Goal: Task Accomplishment & Management: Contribute content

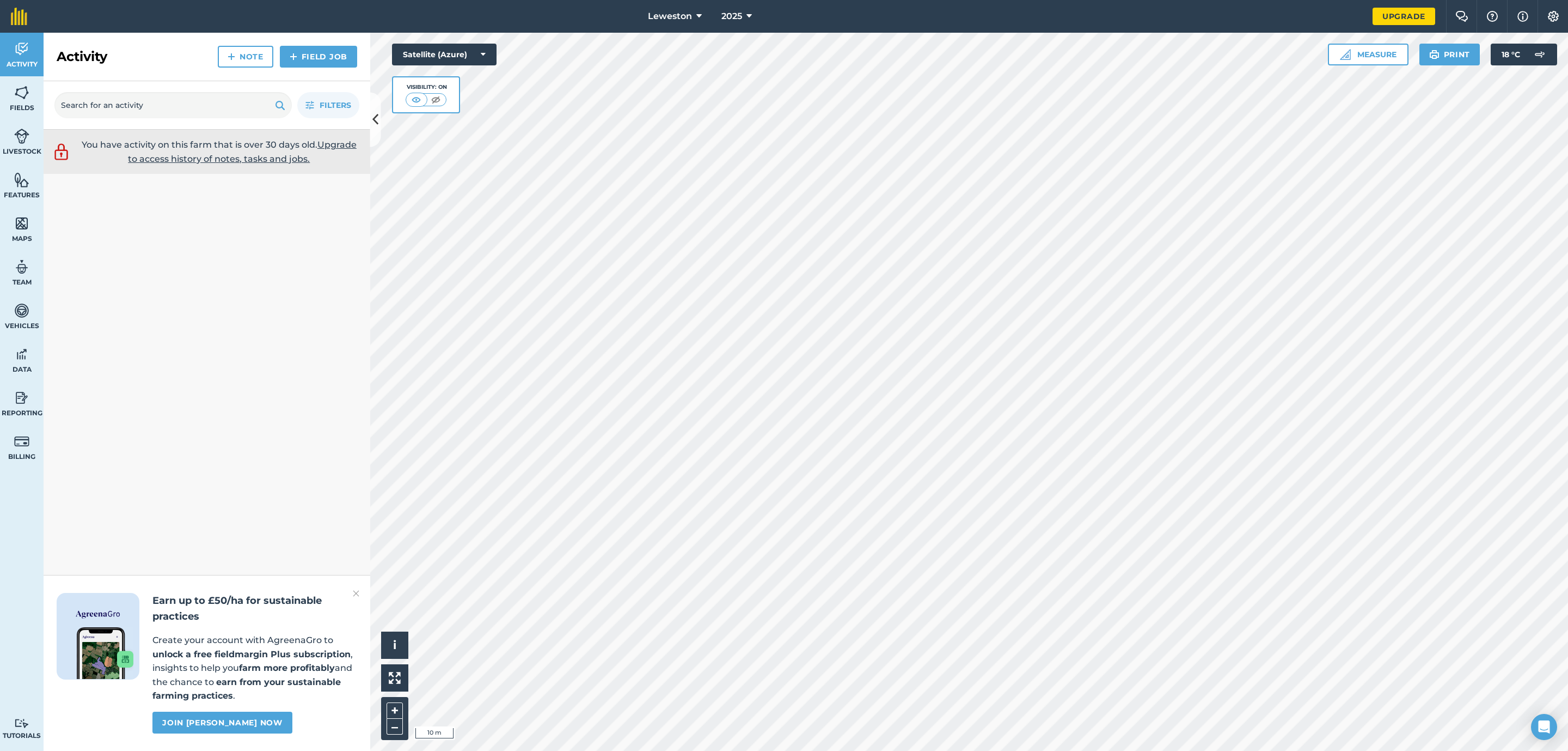
click at [801, 750] on html "Leweston 2025 Upgrade Farm Chat Help Info Settings Map printing is not availabl…" at bounding box center [784, 375] width 1568 height 751
click at [1387, 53] on button "Measure" at bounding box center [1368, 55] width 80 height 22
click at [1426, 151] on button "Line" at bounding box center [1433, 151] width 52 height 22
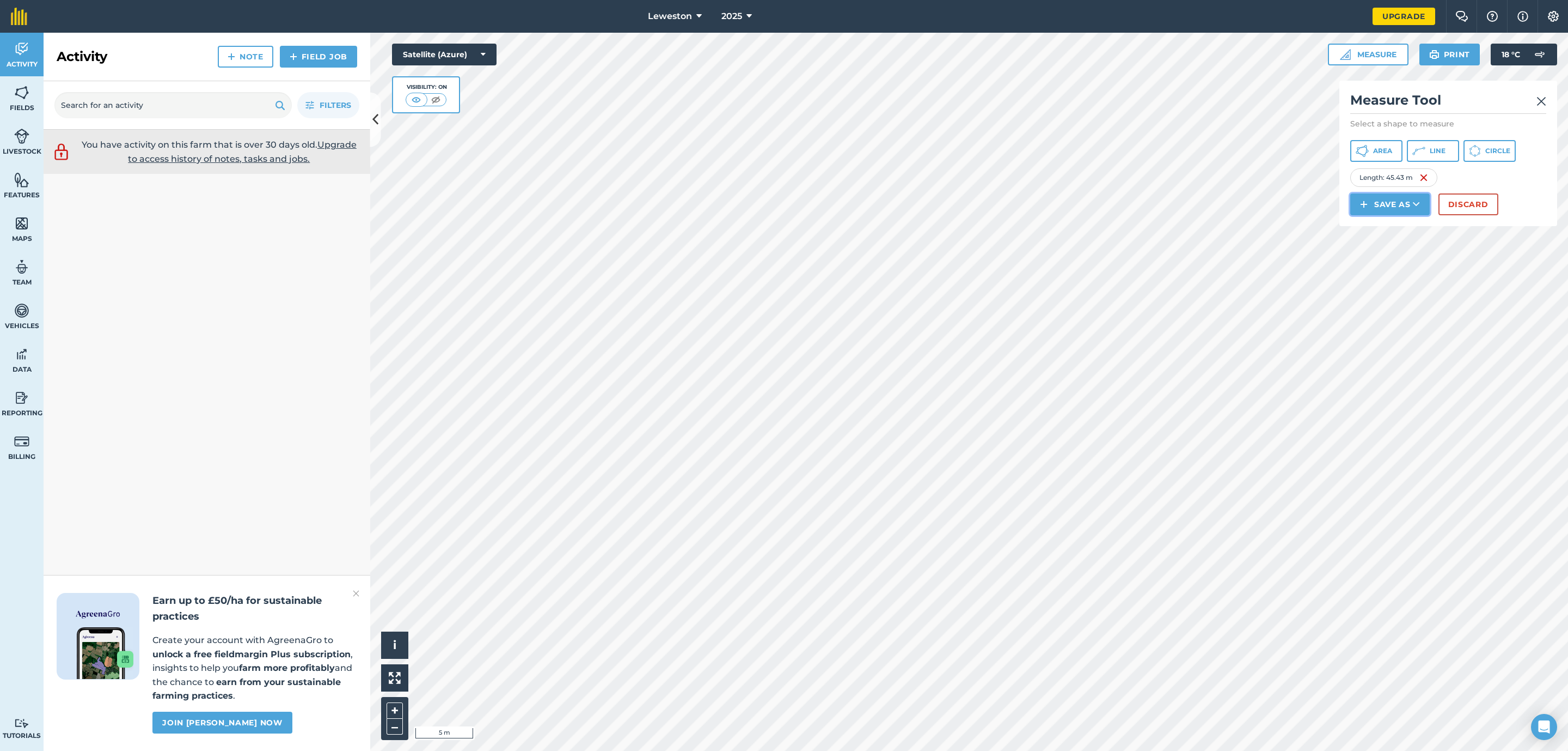
click at [1389, 203] on button "Save as" at bounding box center [1390, 205] width 80 height 22
click at [1399, 281] on link "Note" at bounding box center [1390, 277] width 76 height 24
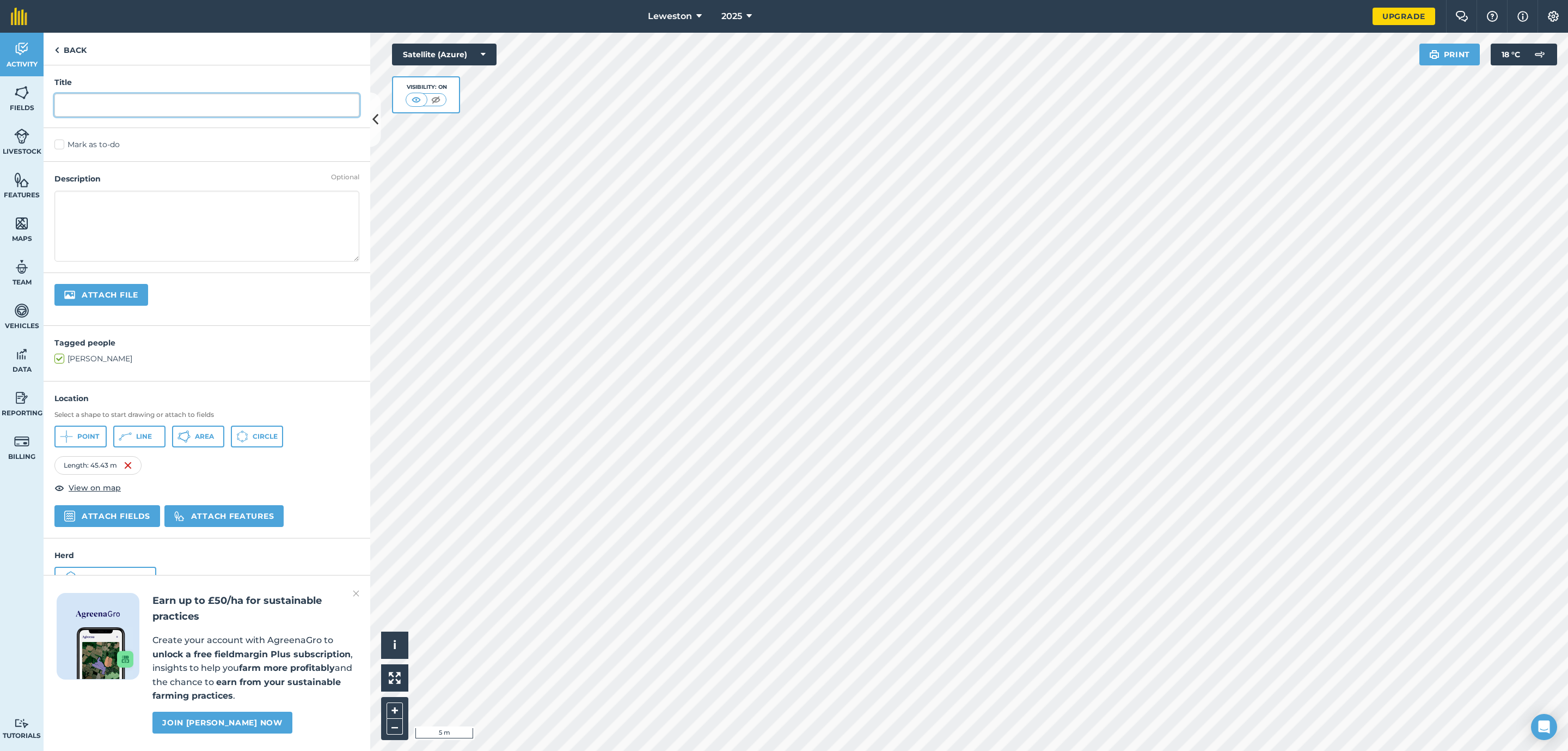
click at [106, 111] on input "text" at bounding box center [206, 105] width 305 height 23
click at [64, 102] on input "proposed pipe route for 121882 slurry store" at bounding box center [206, 105] width 305 height 23
click at [65, 103] on input "proposed pipe route for 121882 slurry store" at bounding box center [206, 105] width 305 height 23
click at [65, 103] on input "proposed pipe route for 121882 slurry store" at bounding box center [206, 105] width 305 height 23
click at [113, 105] on input "Proposed pipe route for 121882 slurry store" at bounding box center [206, 105] width 305 height 23
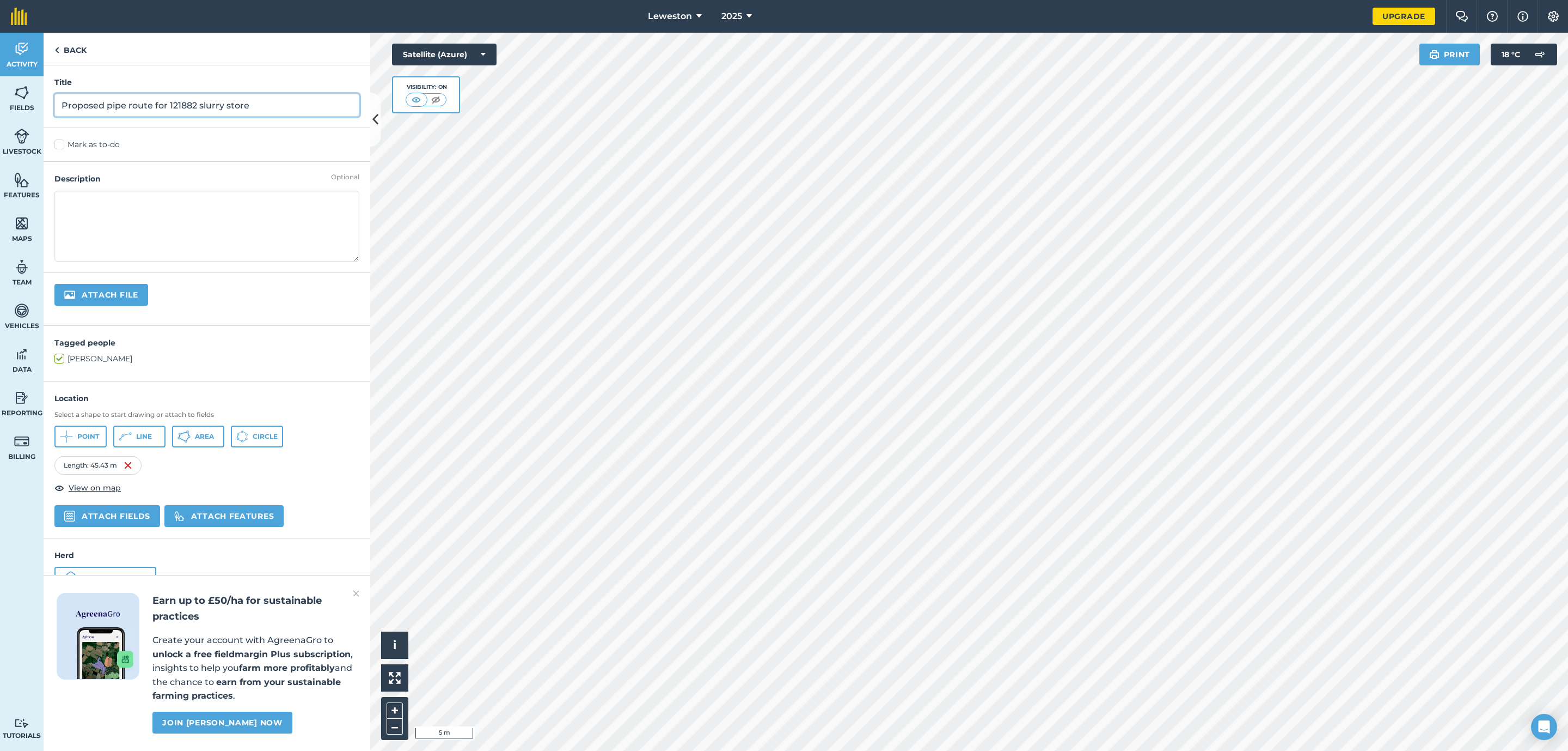
click at [108, 106] on input "Proposed pipe route for 121882 slurry store" at bounding box center [206, 105] width 305 height 23
click at [111, 105] on input "Proposed pipe route for 121882 slurry store" at bounding box center [206, 105] width 305 height 23
click at [353, 594] on img at bounding box center [356, 593] width 7 height 13
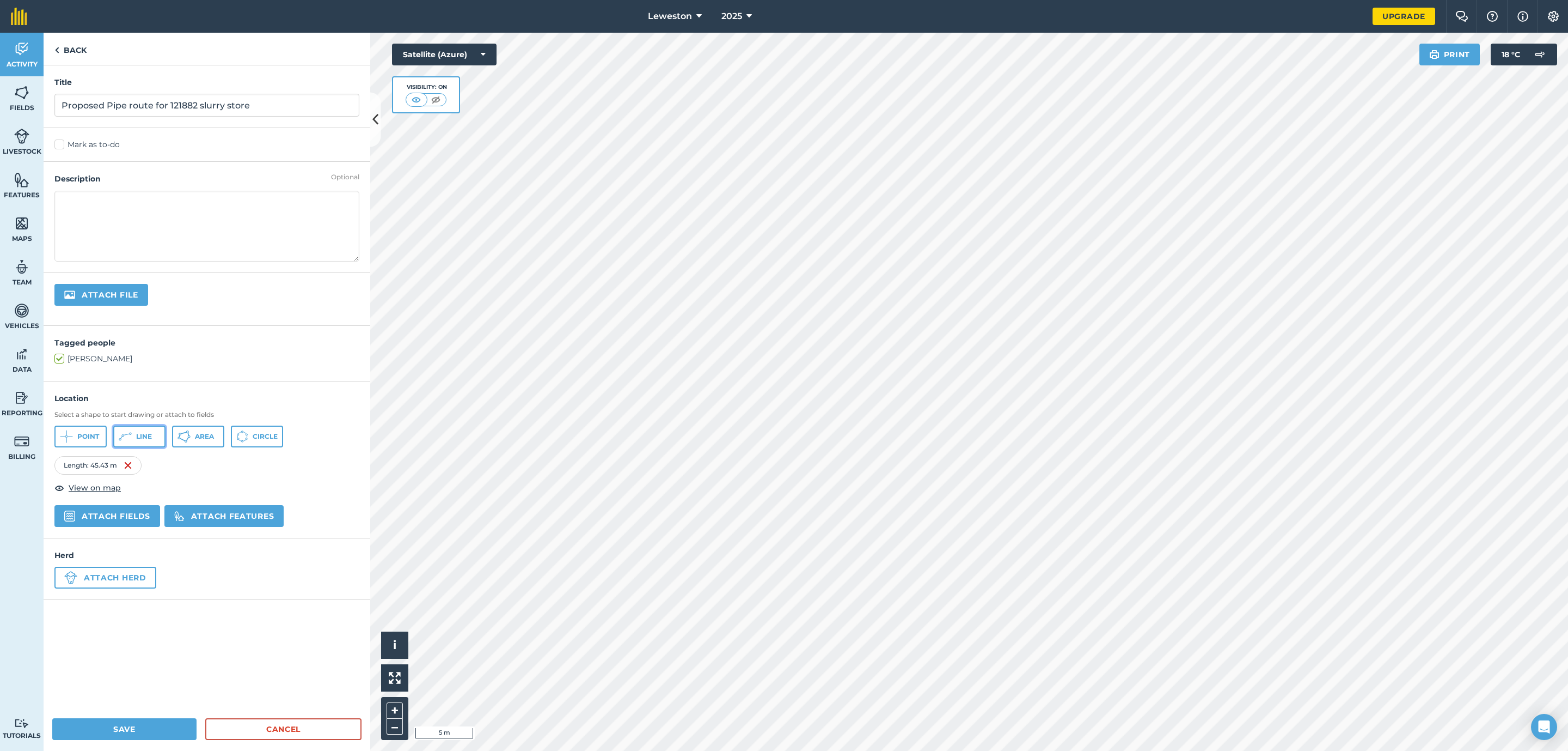
click at [139, 435] on span "Line" at bounding box center [144, 436] width 16 height 9
click at [198, 104] on input "Proposed Pipe route for 121882 slurry store" at bounding box center [206, 105] width 305 height 23
type input "Proposed Pipe route for 121866 [GEOGRAPHIC_DATA] slurry store"
click at [169, 204] on textarea at bounding box center [206, 226] width 305 height 71
click at [61, 206] on textarea "Pipe work needed to connect the existing slurry infrastructure to new tower wit…" at bounding box center [206, 226] width 305 height 71
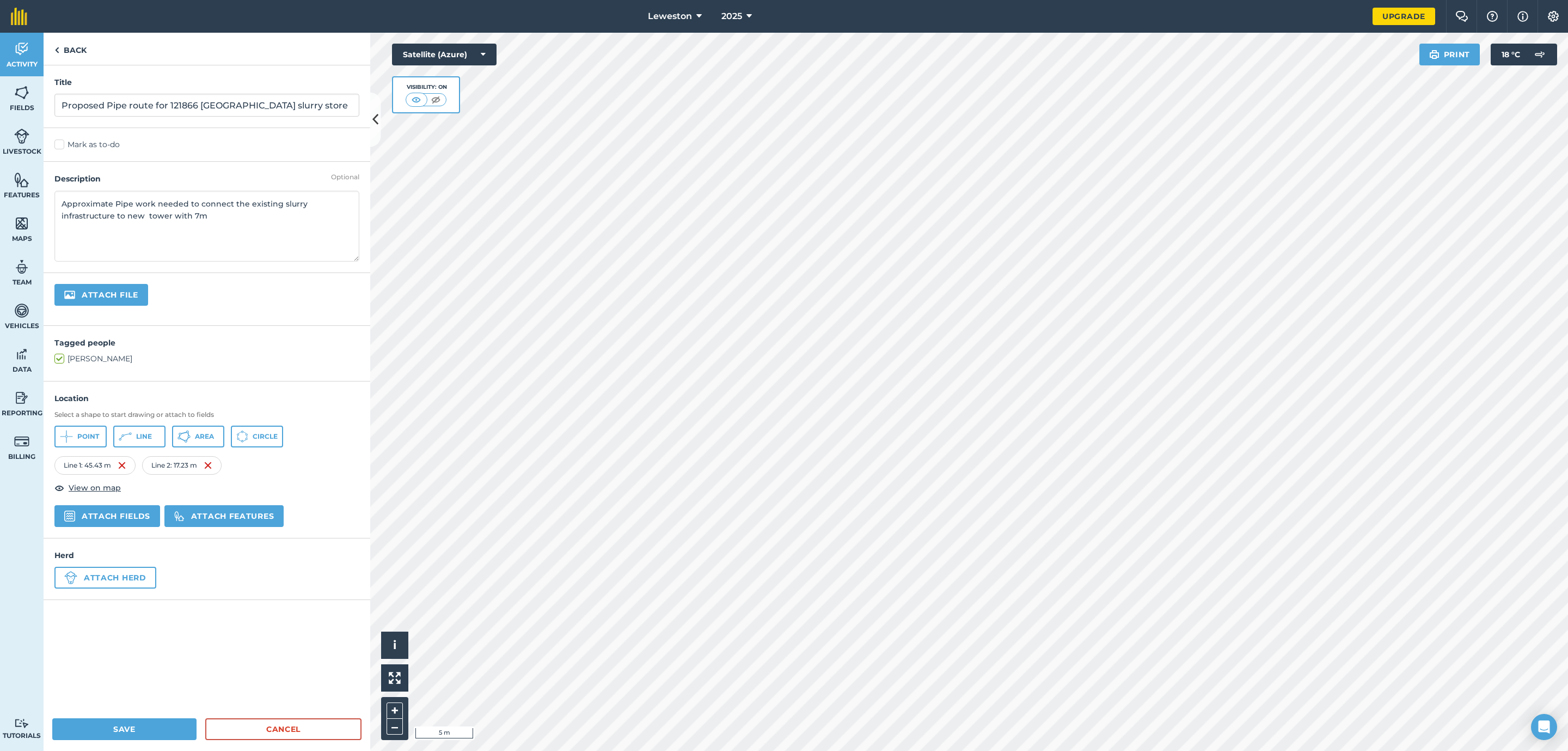
click at [120, 203] on textarea "Approximate Pipe work needed to connect the existing slurry infrastructure to n…" at bounding box center [206, 226] width 305 height 71
click at [226, 219] on textarea "Approximate pipe work needed to connect the existing slurry infrastructure to n…" at bounding box center [206, 226] width 305 height 71
type textarea "Approximate pipe work needed to connect the existing slurry infrastructure to n…"
click at [131, 725] on button "Save" at bounding box center [124, 729] width 144 height 22
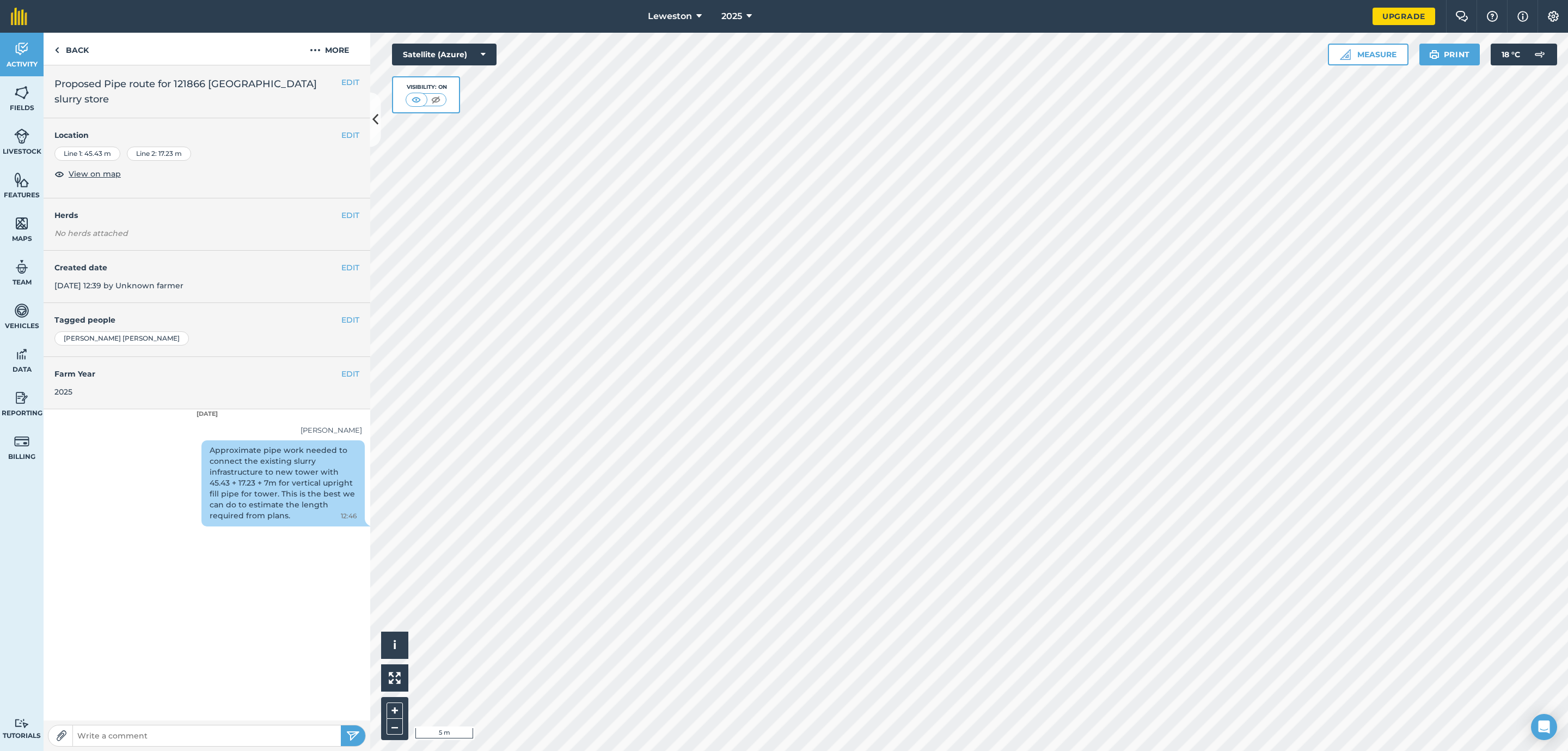
click at [309, 490] on div "Approximate pipe work needed to connect the existing slurry infrastructure to n…" at bounding box center [283, 483] width 163 height 86
click at [1470, 54] on button "Print" at bounding box center [1450, 55] width 61 height 22
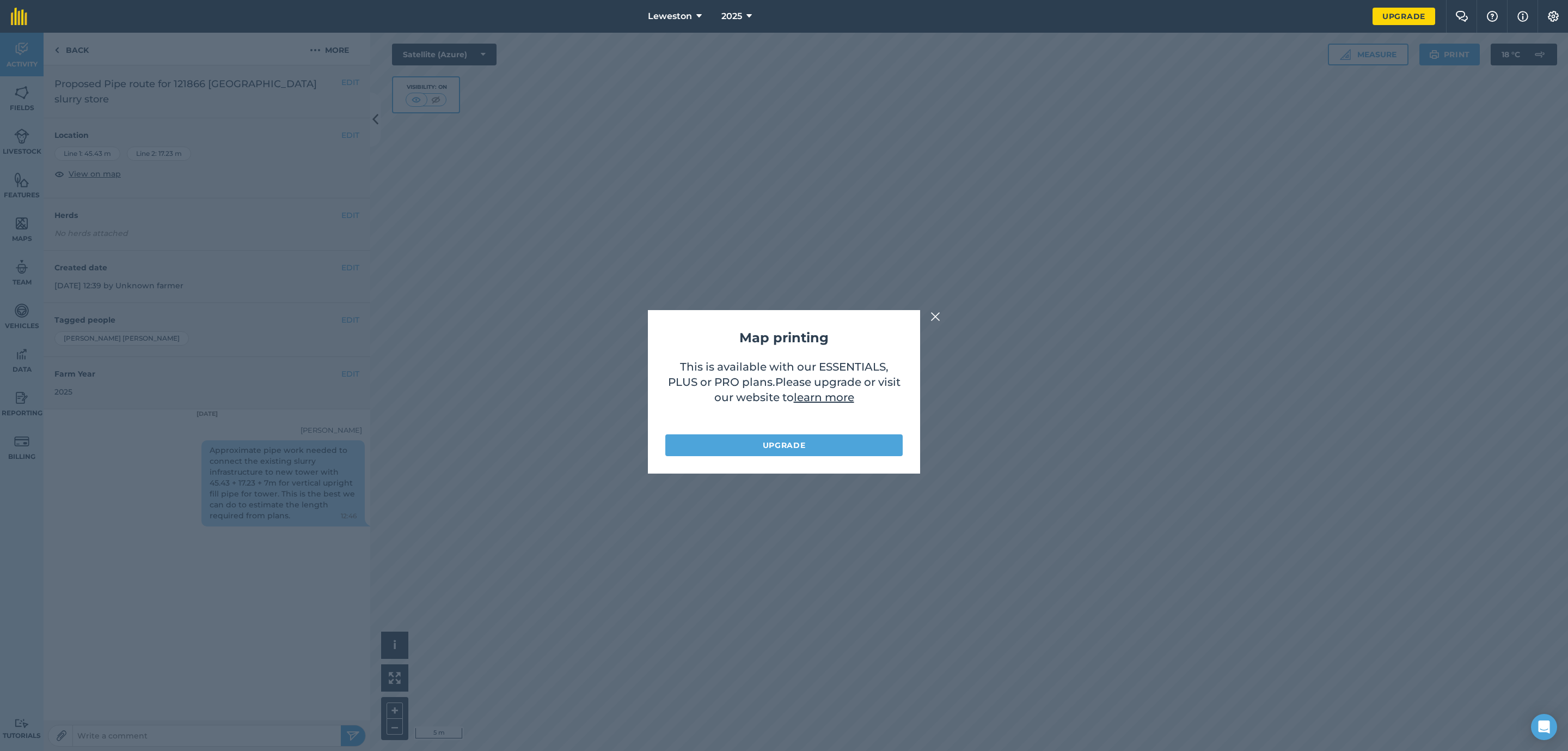
click at [937, 319] on img at bounding box center [936, 316] width 10 height 13
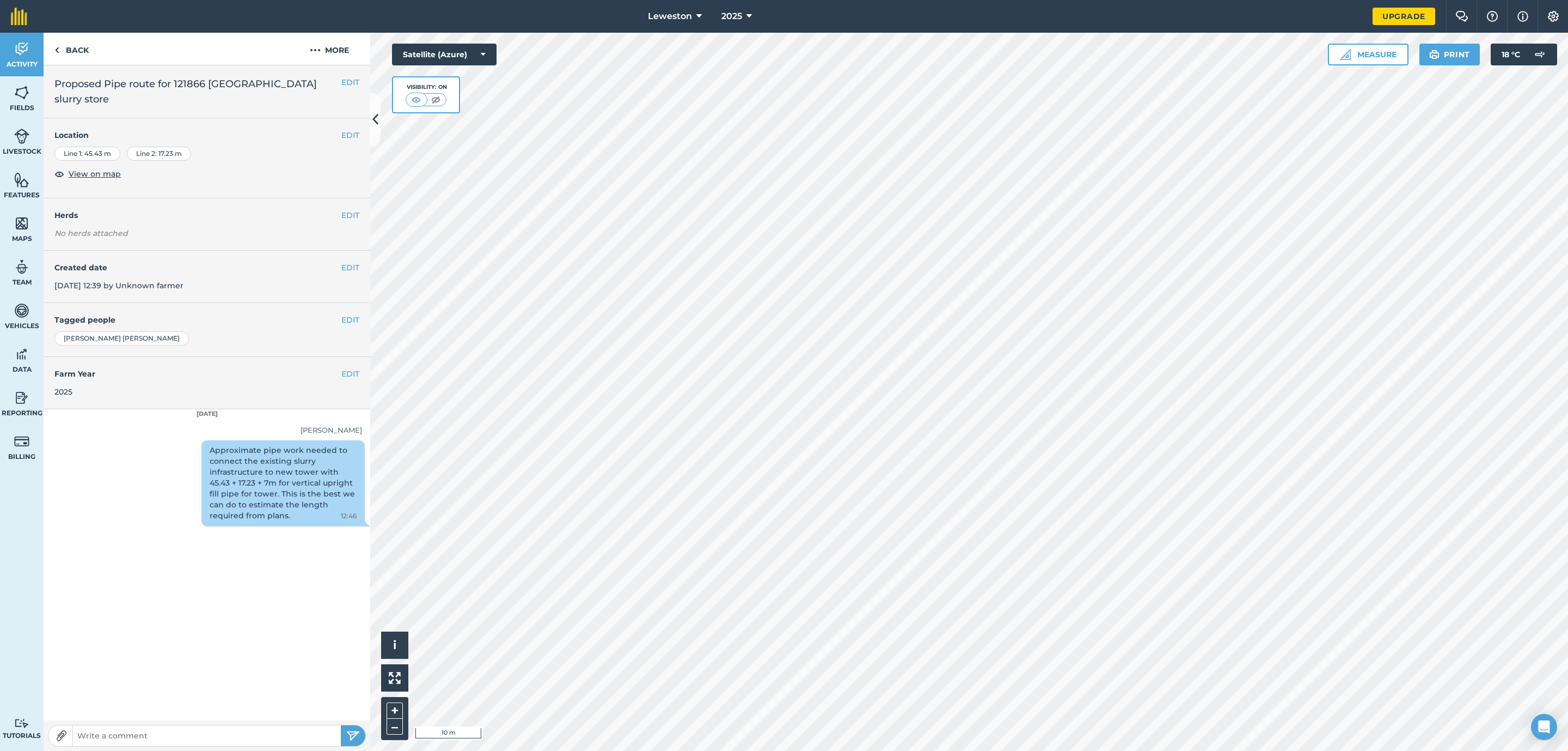
click at [294, 500] on div "Approximate pipe work needed to connect the existing slurry infrastructure to n…" at bounding box center [283, 483] width 163 height 86
click at [271, 493] on div "Approximate pipe work needed to connect the existing slurry infrastructure to n…" at bounding box center [283, 483] width 163 height 86
click at [271, 492] on div "Approximate pipe work needed to connect the existing slurry infrastructure to n…" at bounding box center [283, 483] width 163 height 86
click at [261, 485] on div "Approximate pipe work needed to connect the existing slurry infrastructure to n…" at bounding box center [283, 483] width 163 height 86
click at [261, 482] on div "Approximate pipe work needed to connect the existing slurry infrastructure to n…" at bounding box center [283, 483] width 163 height 86
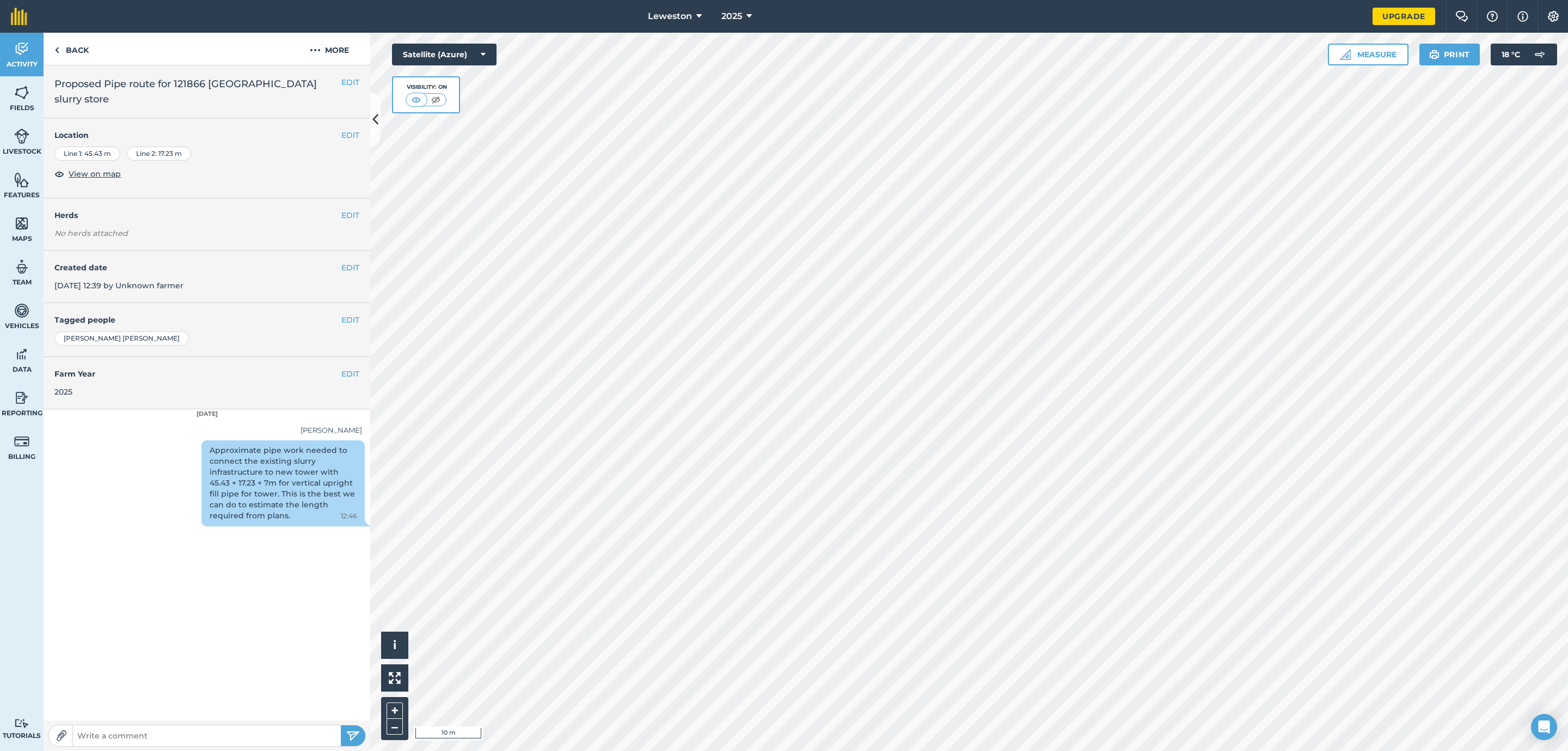
click at [263, 488] on div "Approximate pipe work needed to connect the existing slurry infrastructure to n…" at bounding box center [283, 483] width 163 height 86
drag, startPoint x: 263, startPoint y: 488, endPoint x: 248, endPoint y: 502, distance: 20.5
click at [248, 502] on div "Approximate pipe work needed to connect the existing slurry infrastructure to n…" at bounding box center [283, 483] width 163 height 86
drag, startPoint x: 199, startPoint y: 453, endPoint x: 332, endPoint y: 525, distance: 151.2
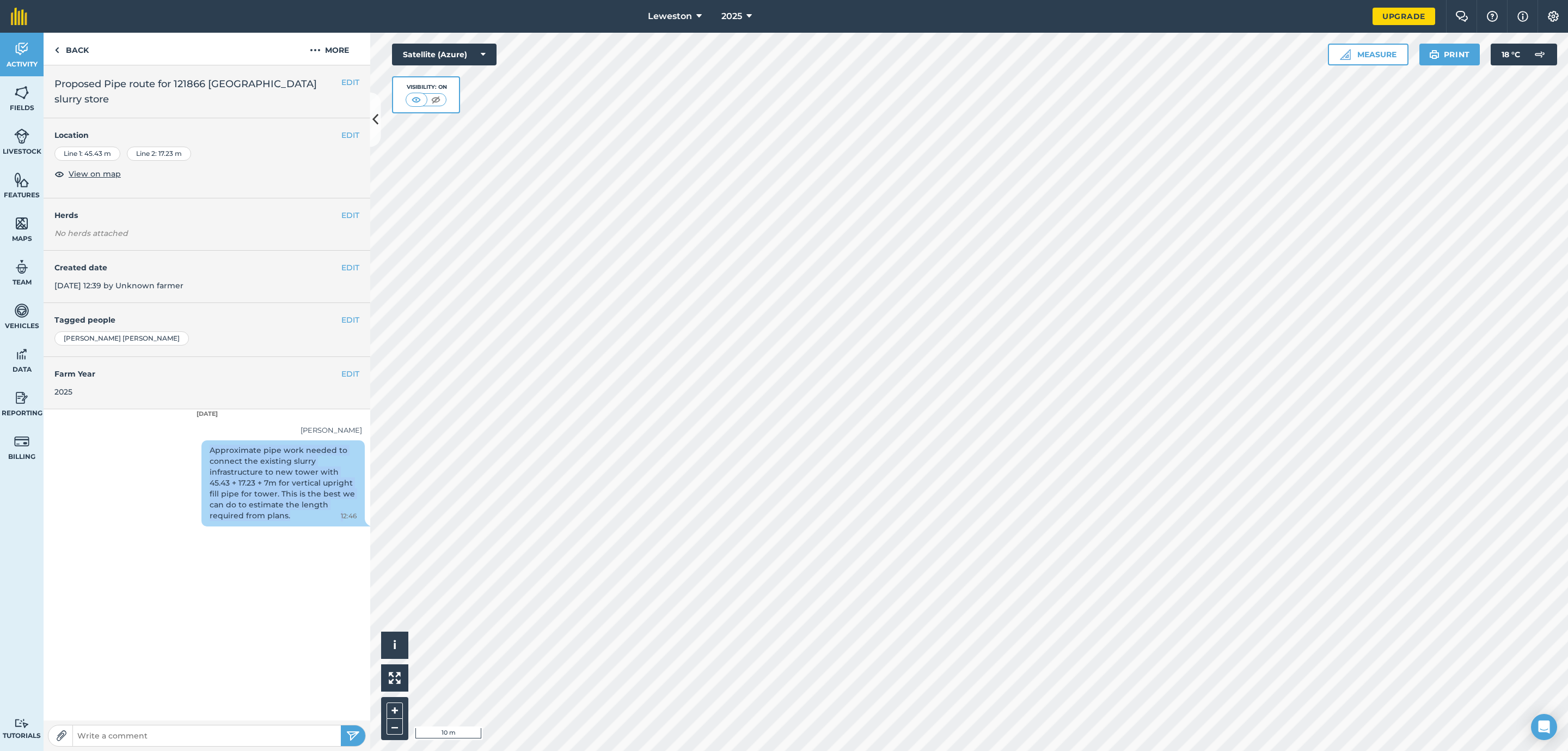
click at [332, 525] on div "Approximate pipe work needed to connect the existing slurry infrastructure to n…" at bounding box center [283, 483] width 163 height 86
copy div "Approximate pipe work needed to connect the existing slurry infrastructure to n…"
